Goal: Task Accomplishment & Management: Manage account settings

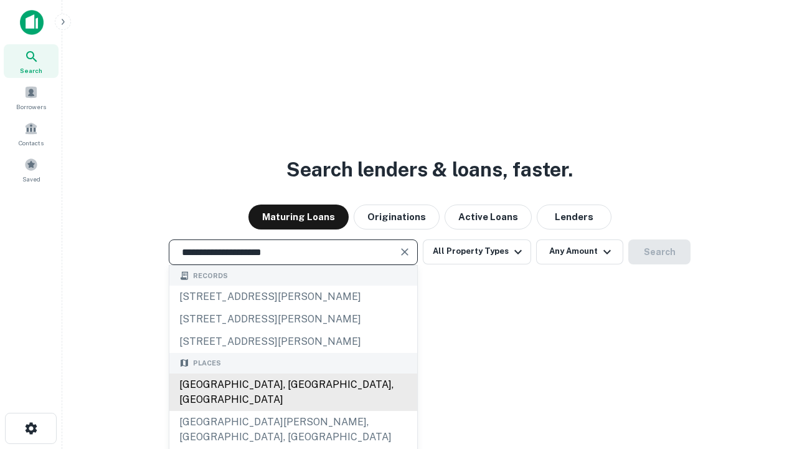
click at [293, 411] on div "[GEOGRAPHIC_DATA], [GEOGRAPHIC_DATA], [GEOGRAPHIC_DATA]" at bounding box center [293, 391] width 248 height 37
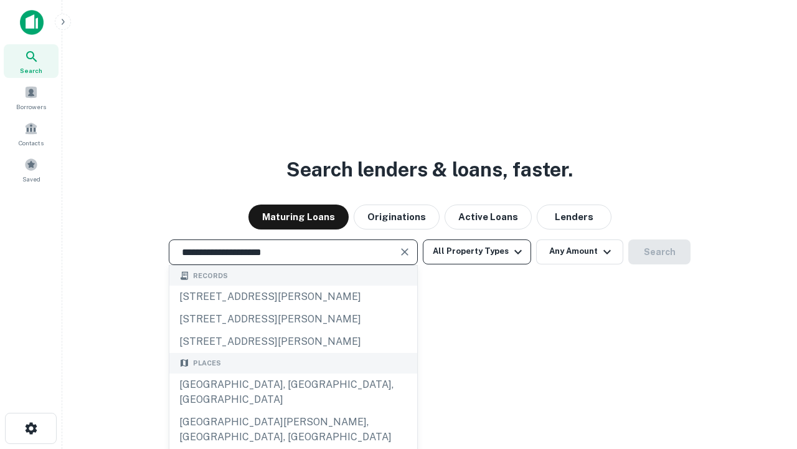
type input "**********"
click at [477, 251] on button "All Property Types" at bounding box center [477, 251] width 108 height 25
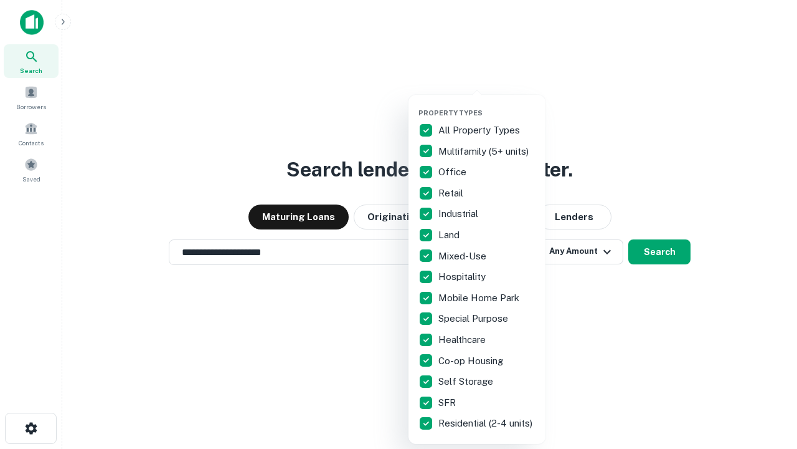
click at [487, 105] on button "button" at bounding box center [487, 105] width 137 height 1
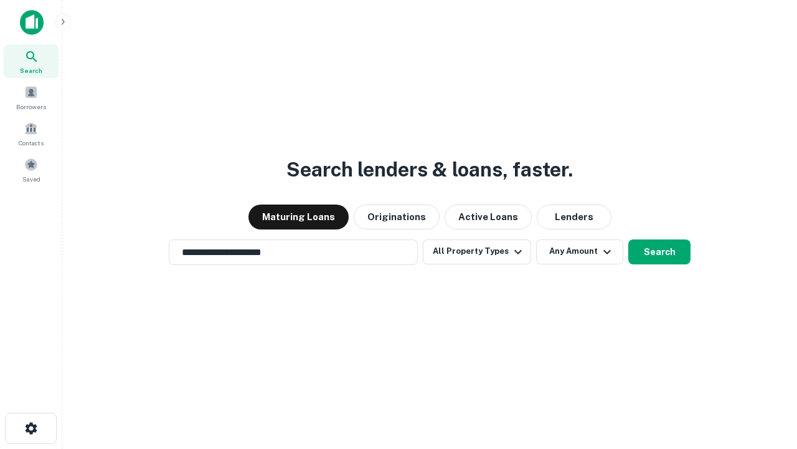
scroll to position [7, 150]
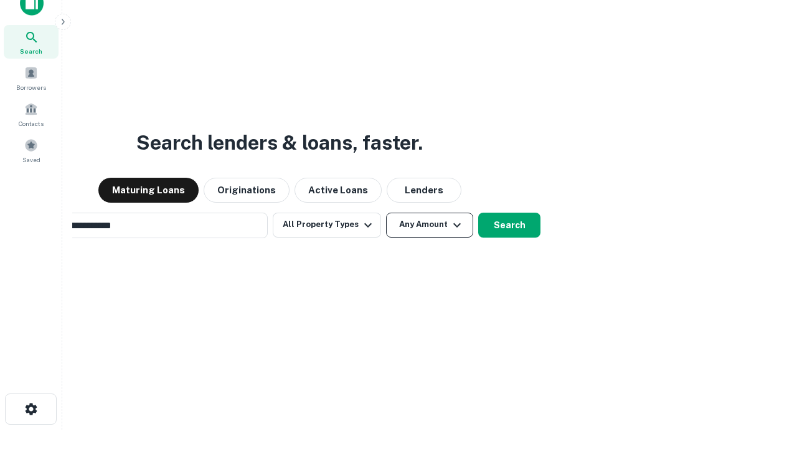
click at [386, 212] on button "Any Amount" at bounding box center [429, 224] width 87 height 25
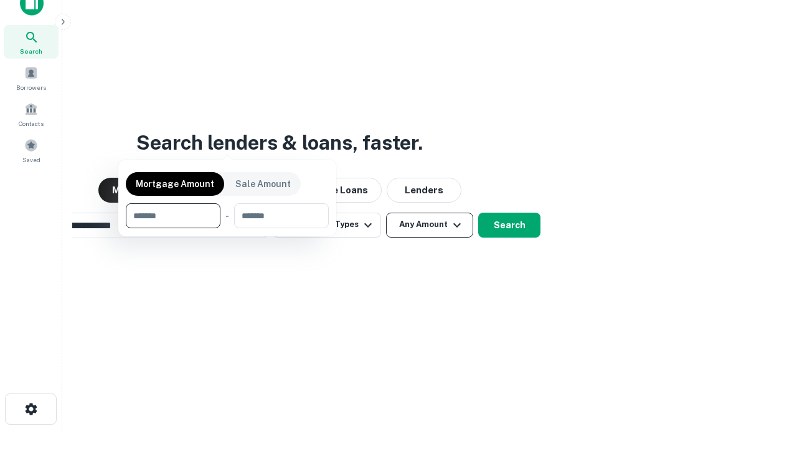
scroll to position [20, 0]
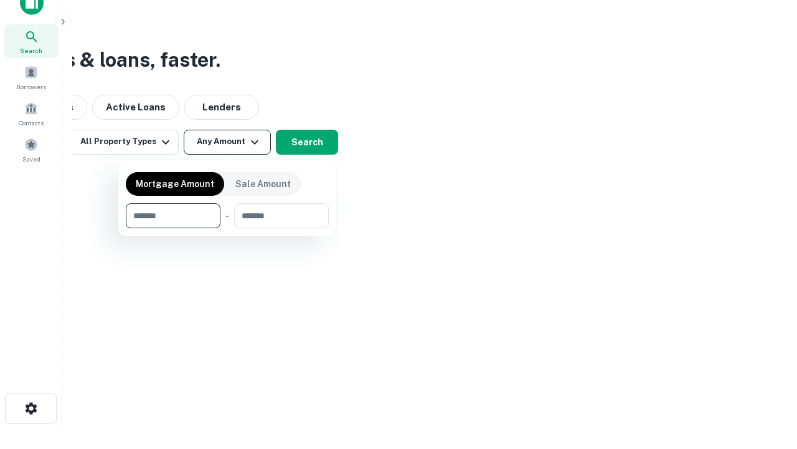
type input "*******"
click at [227, 228] on button "button" at bounding box center [227, 228] width 203 height 1
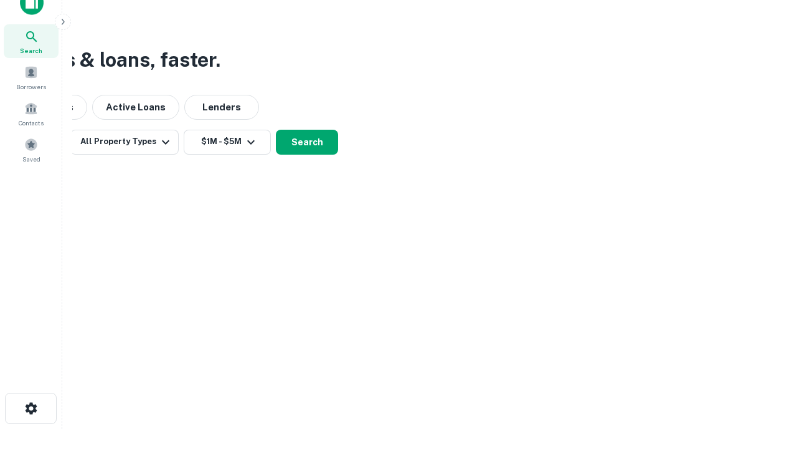
scroll to position [7, 230]
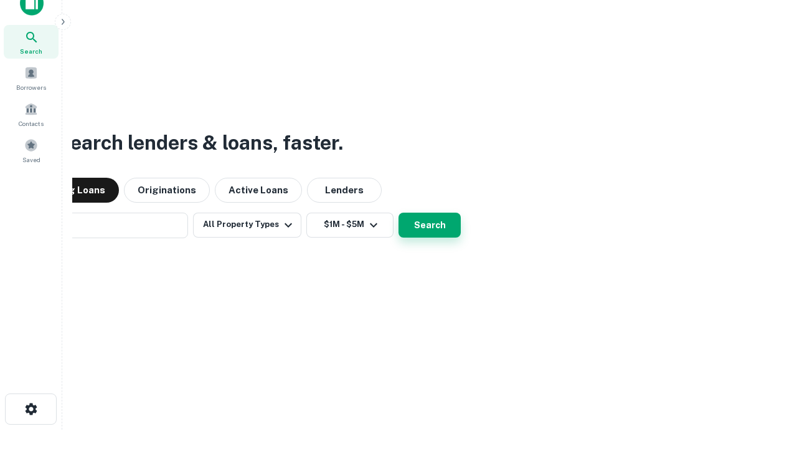
click at [399, 212] on button "Search" at bounding box center [430, 224] width 62 height 25
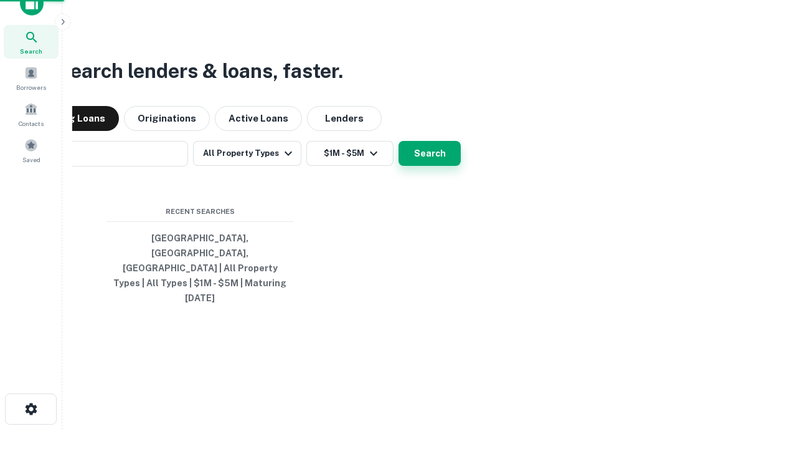
scroll to position [33, 353]
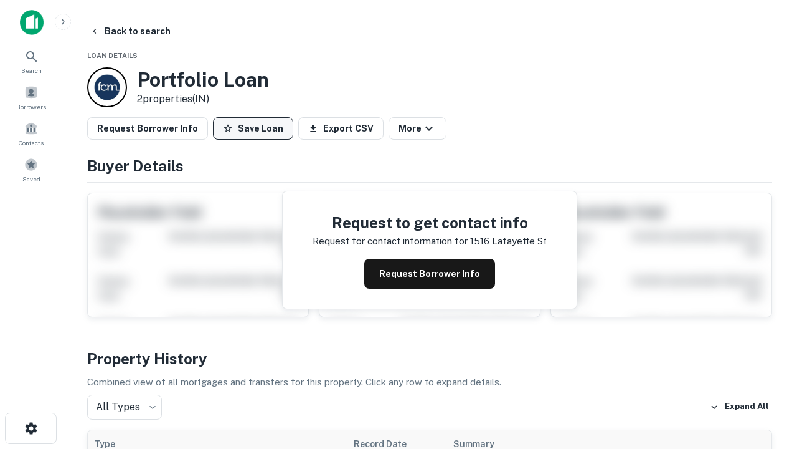
click at [253, 128] on button "Save Loan" at bounding box center [253, 128] width 80 height 22
